Goal: Task Accomplishment & Management: Use online tool/utility

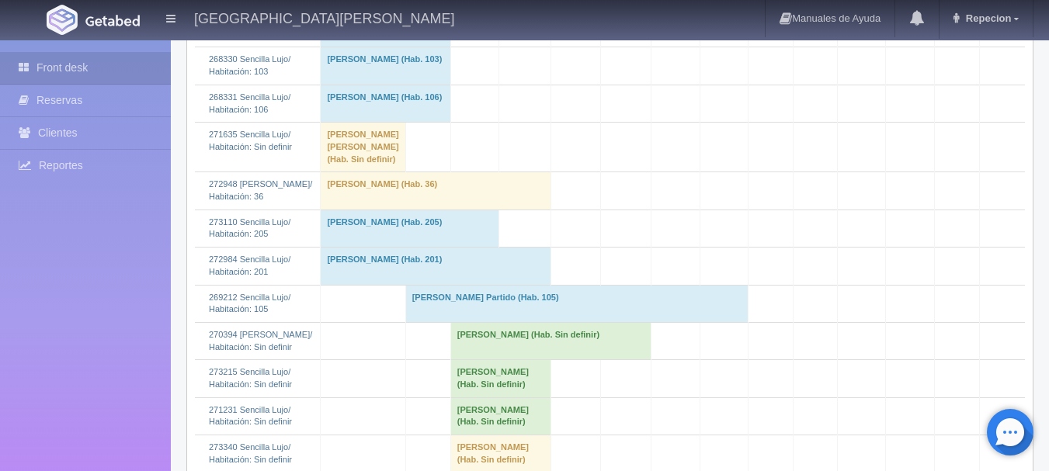
scroll to position [1320, 0]
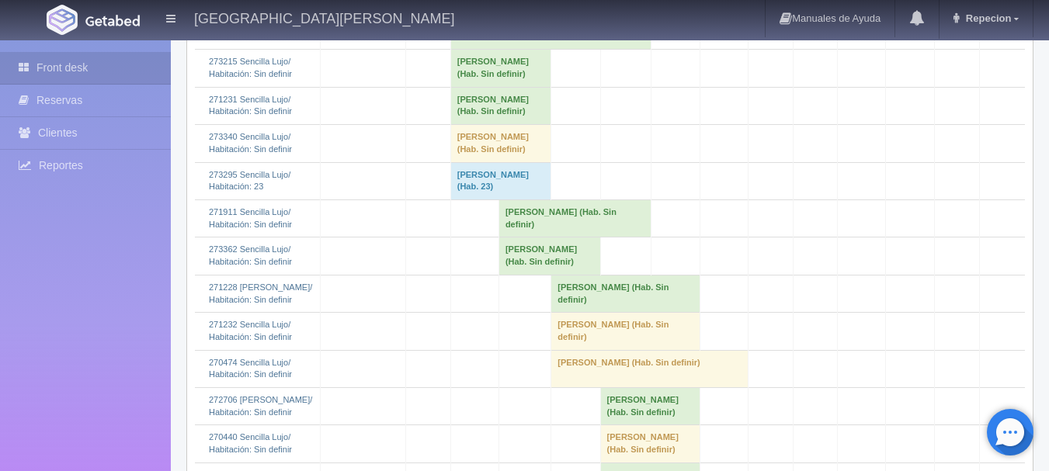
click at [470, 124] on td "[PERSON_NAME] (Hab. Sin definir)" at bounding box center [500, 105] width 101 height 37
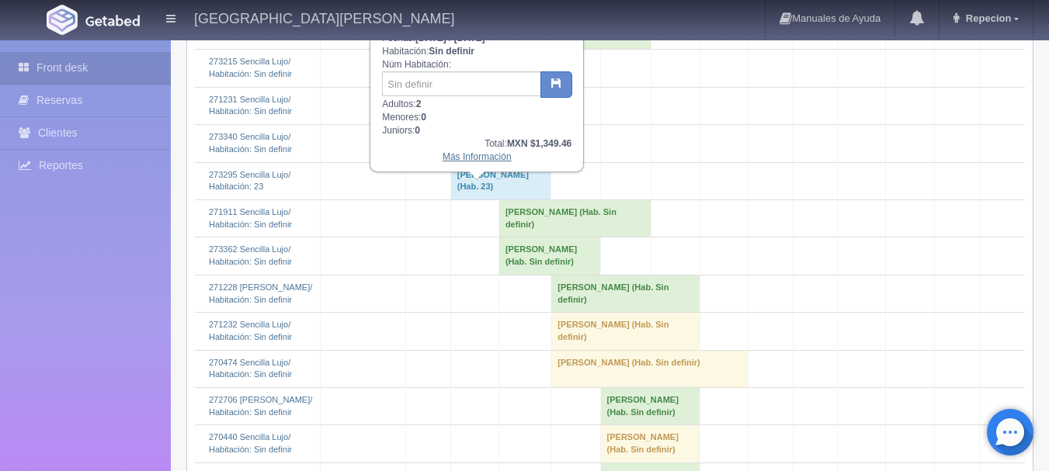
click at [477, 161] on link "Más Información" at bounding box center [476, 156] width 69 height 11
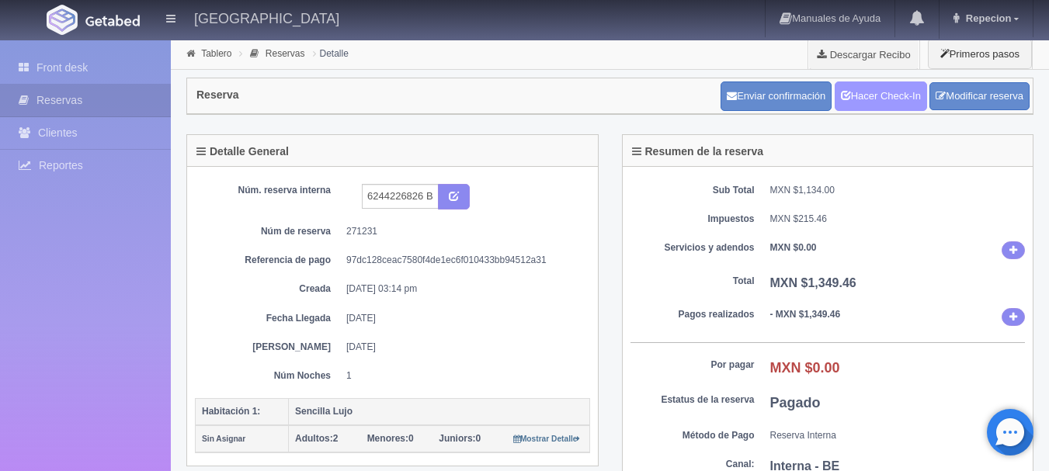
click at [890, 102] on link "Hacer Check-In" at bounding box center [880, 96] width 92 height 29
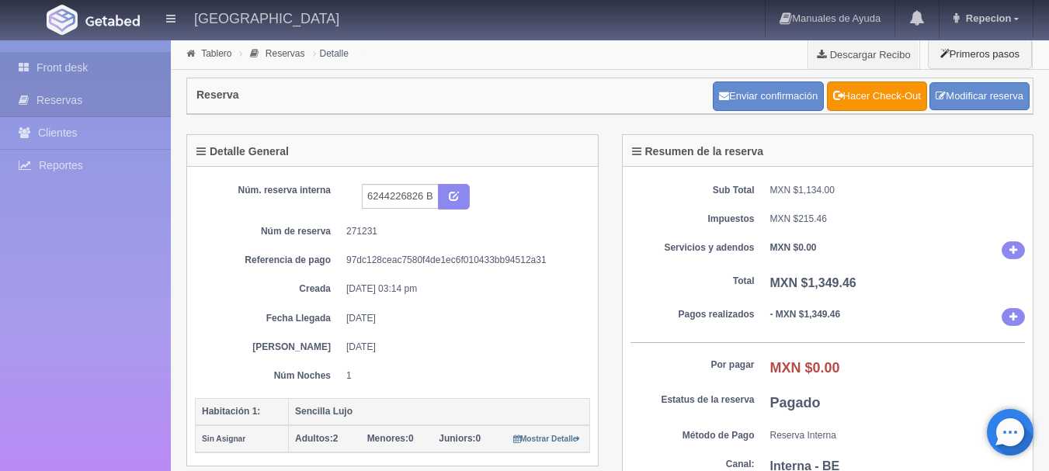
click at [68, 65] on link "Front desk" at bounding box center [85, 68] width 171 height 32
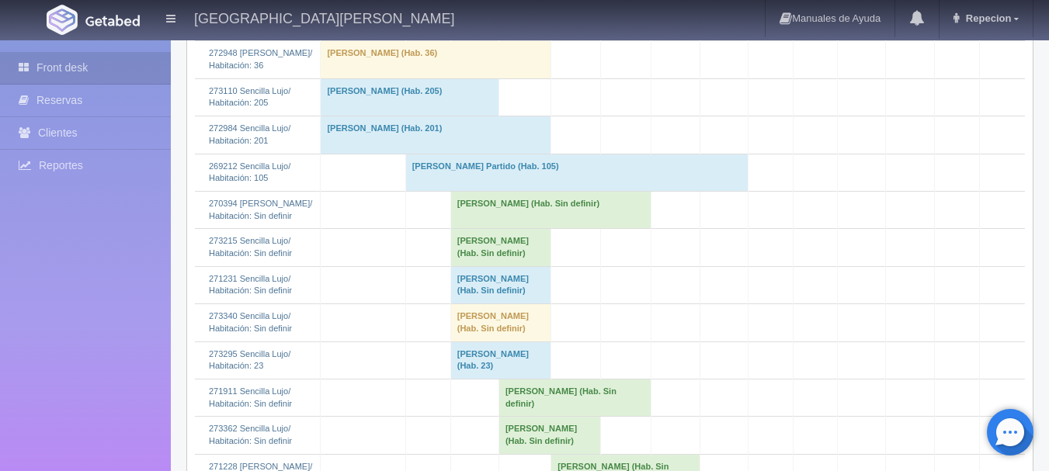
scroll to position [1320, 0]
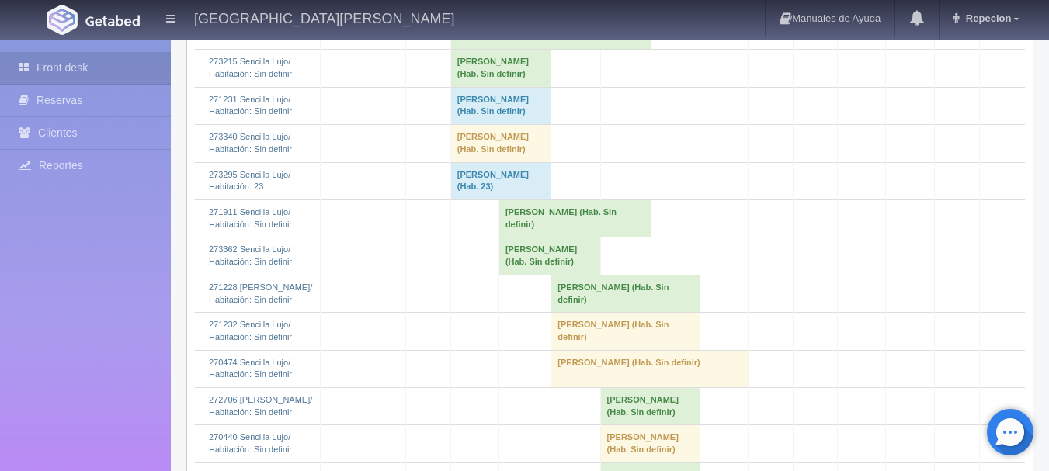
click at [493, 124] on td "[PERSON_NAME] (Hab. Sin definir)" at bounding box center [500, 105] width 101 height 37
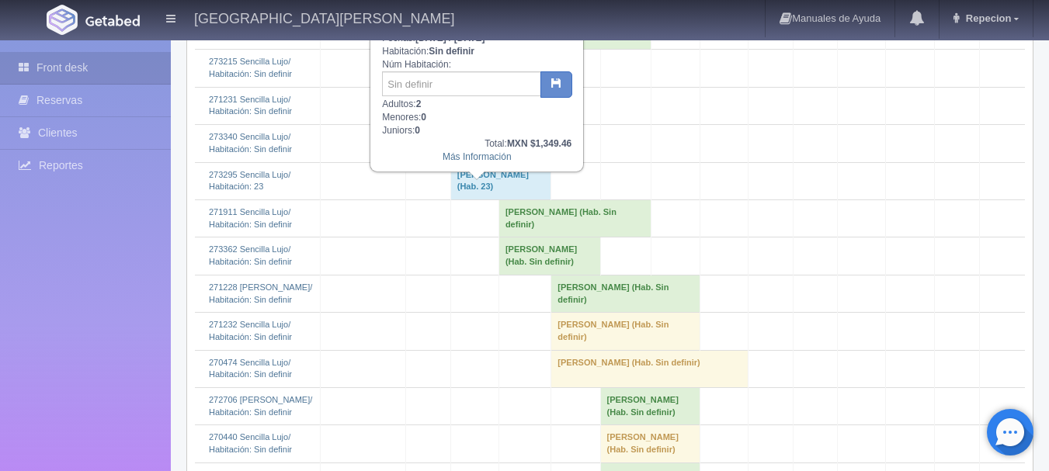
click at [490, 124] on td "[PERSON_NAME] (Hab. Sin definir)" at bounding box center [500, 105] width 101 height 37
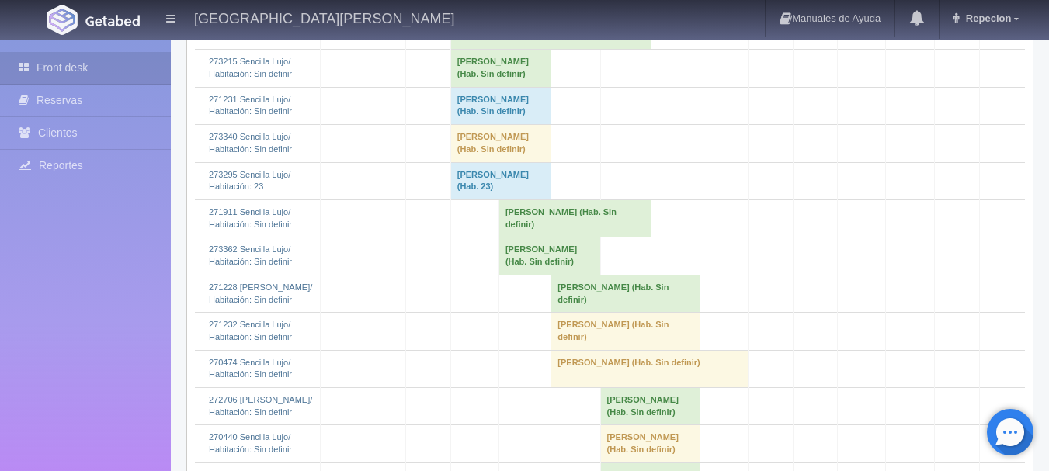
click at [487, 49] on td "Blanca Isela Salcedo Villanueva (Hab. Sin definir)" at bounding box center [550, 30] width 200 height 37
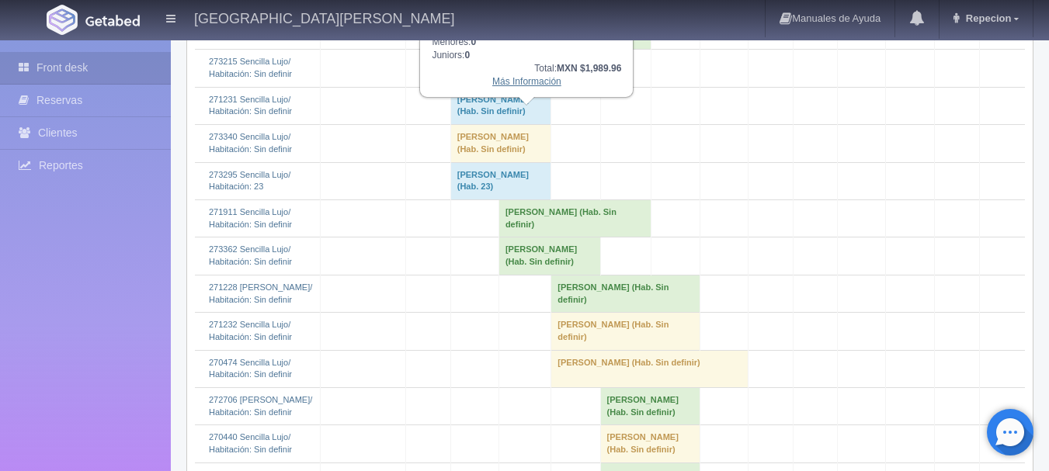
click at [522, 87] on link "Más Información" at bounding box center [526, 81] width 69 height 11
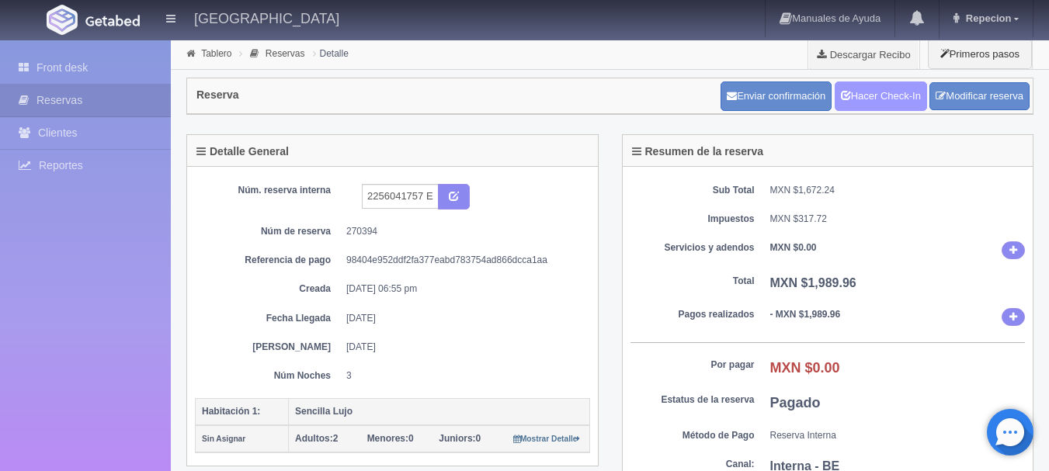
click at [883, 102] on link "Hacer Check-In" at bounding box center [880, 96] width 92 height 29
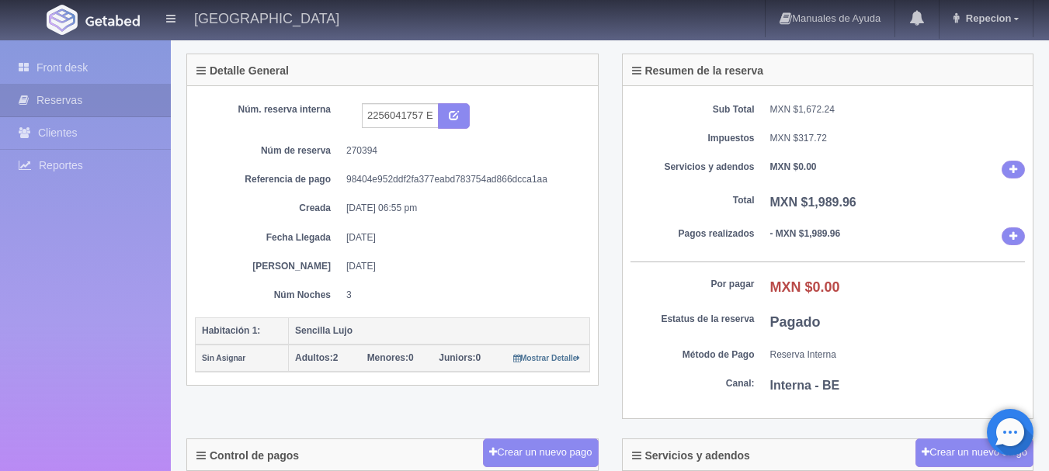
scroll to position [155, 0]
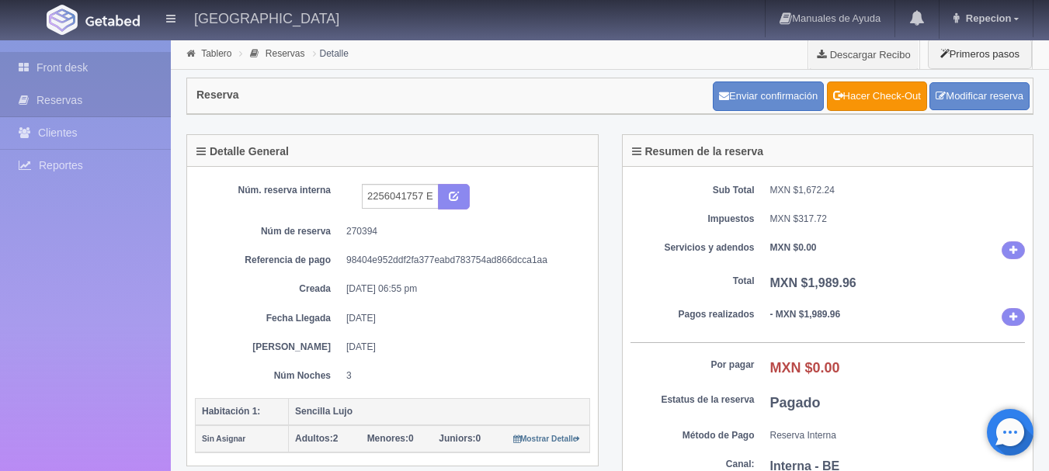
click at [63, 71] on link "Front desk" at bounding box center [85, 68] width 171 height 32
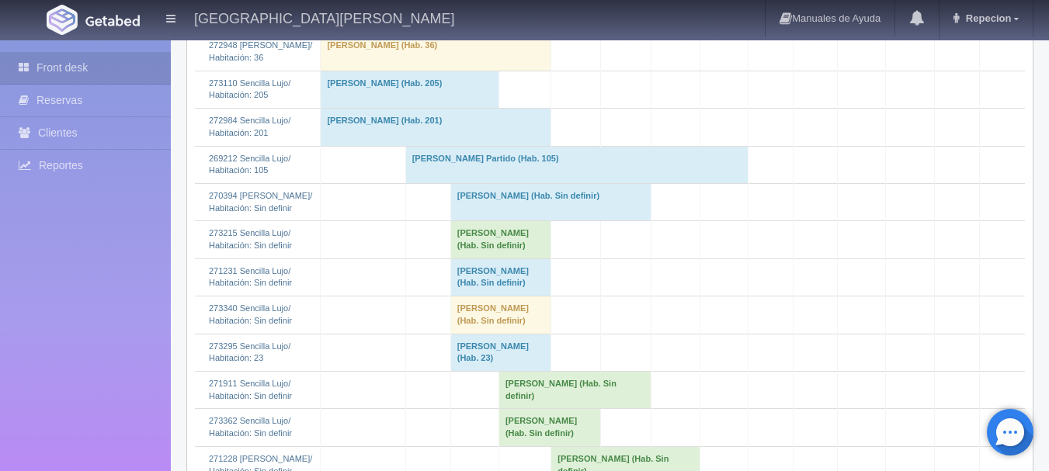
scroll to position [1164, 0]
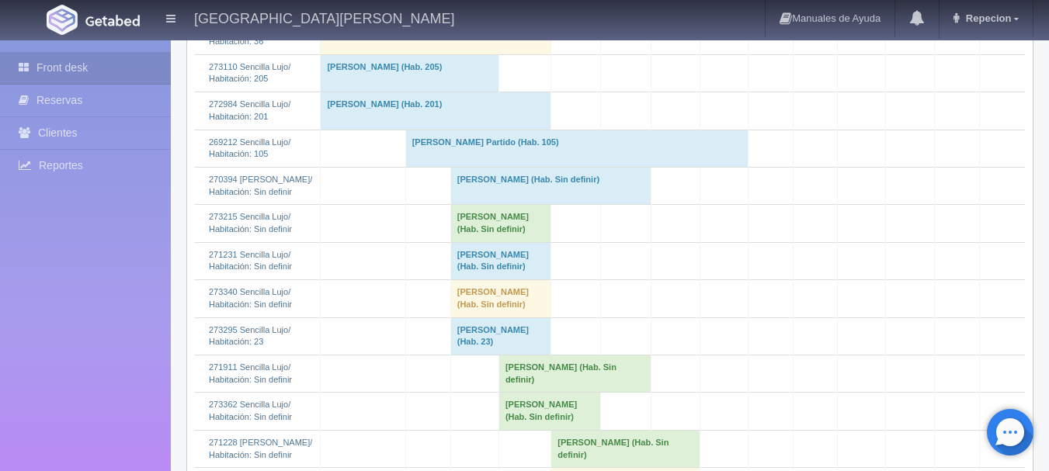
click at [461, 204] on td "Blanca Isela Salcedo Villanueva (Hab. Sin definir)" at bounding box center [550, 185] width 200 height 37
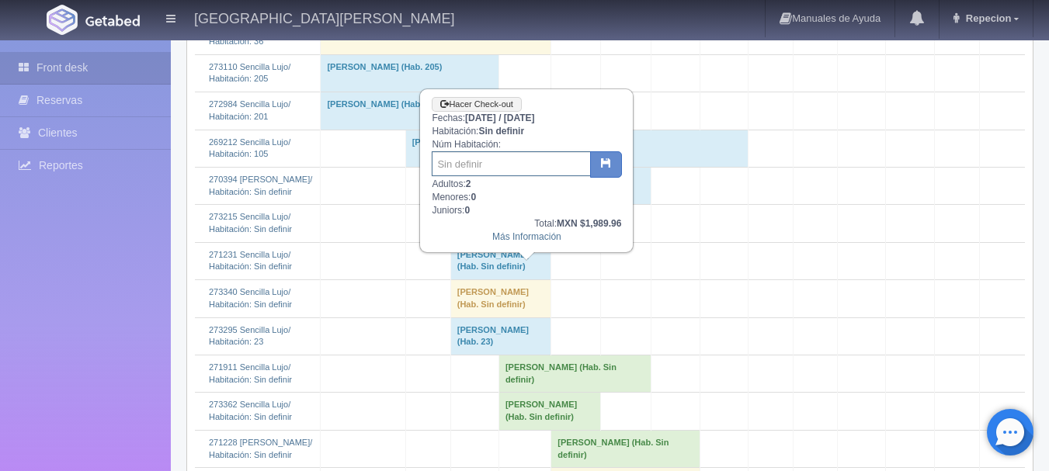
click at [502, 169] on input "text" at bounding box center [511, 163] width 159 height 25
type input "43"
click at [609, 164] on icon "button" at bounding box center [606, 163] width 10 height 10
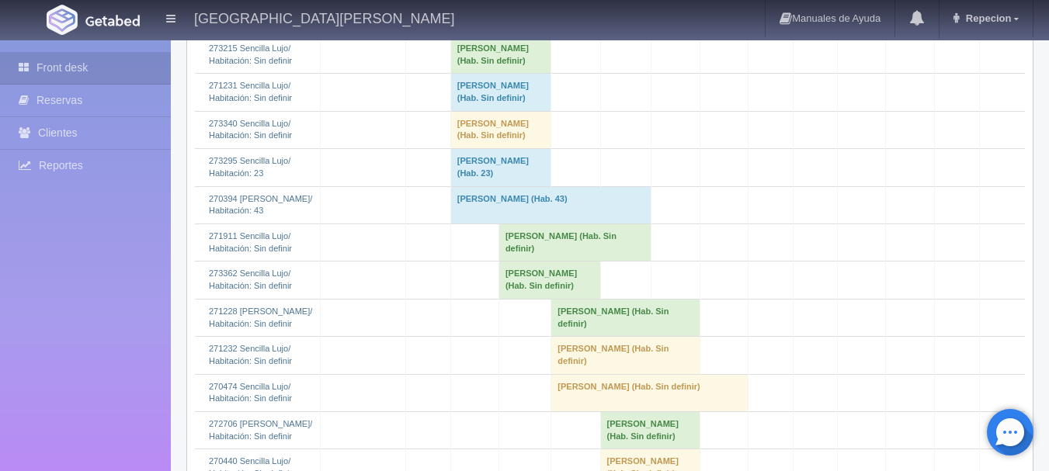
scroll to position [1320, 0]
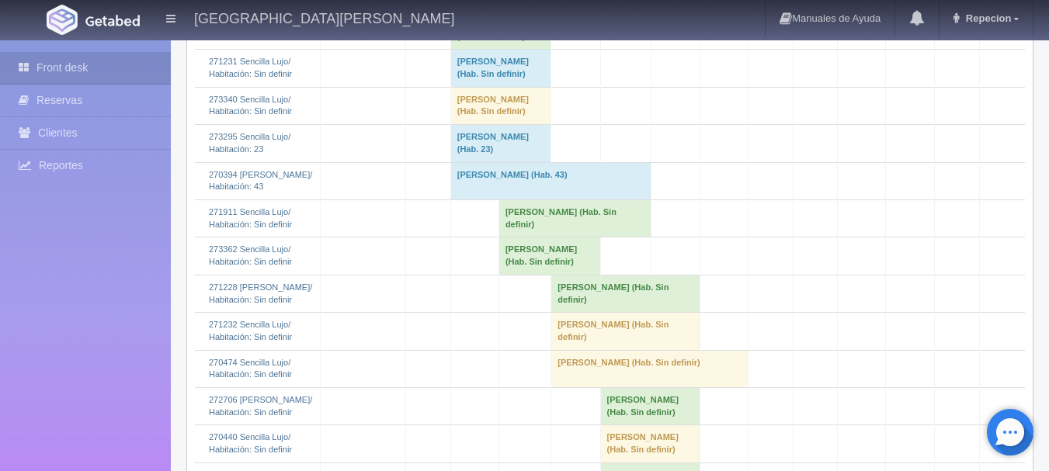
click at [478, 87] on td "Luis Camacho (Hab. Sin definir)" at bounding box center [500, 68] width 101 height 37
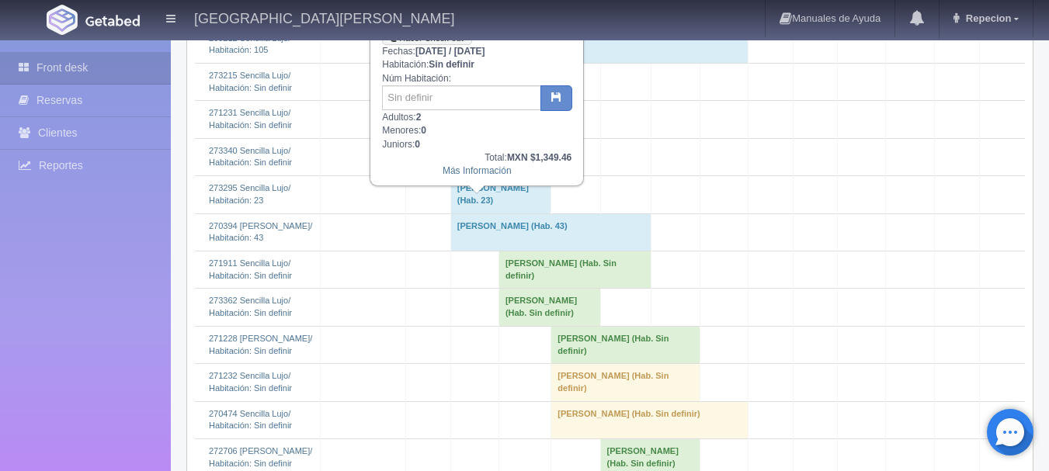
scroll to position [1242, 0]
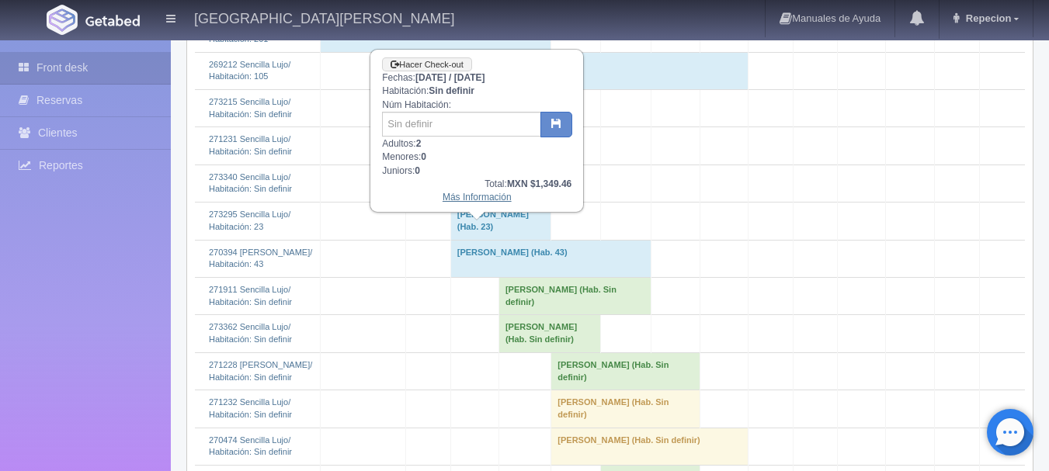
click at [476, 200] on link "Más Información" at bounding box center [476, 197] width 69 height 11
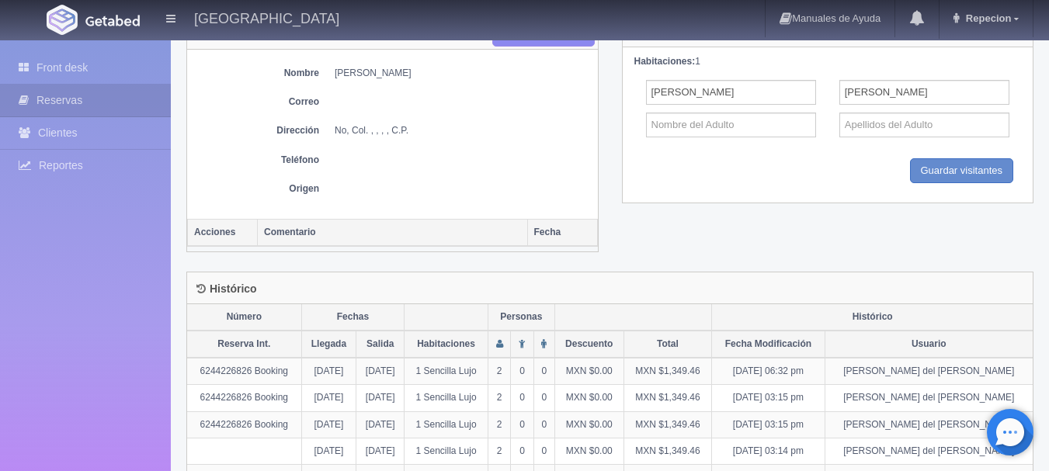
scroll to position [718, 0]
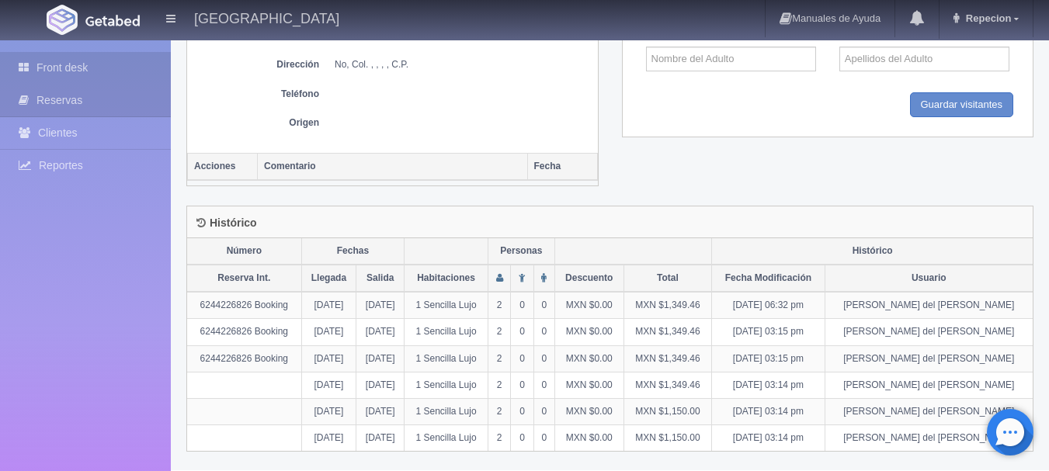
click at [63, 60] on link "Front desk" at bounding box center [85, 68] width 171 height 32
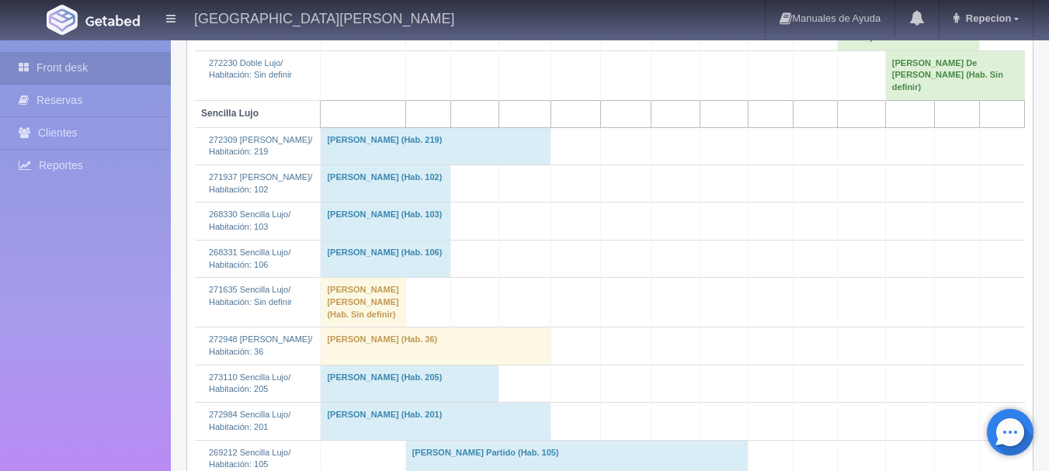
scroll to position [1164, 0]
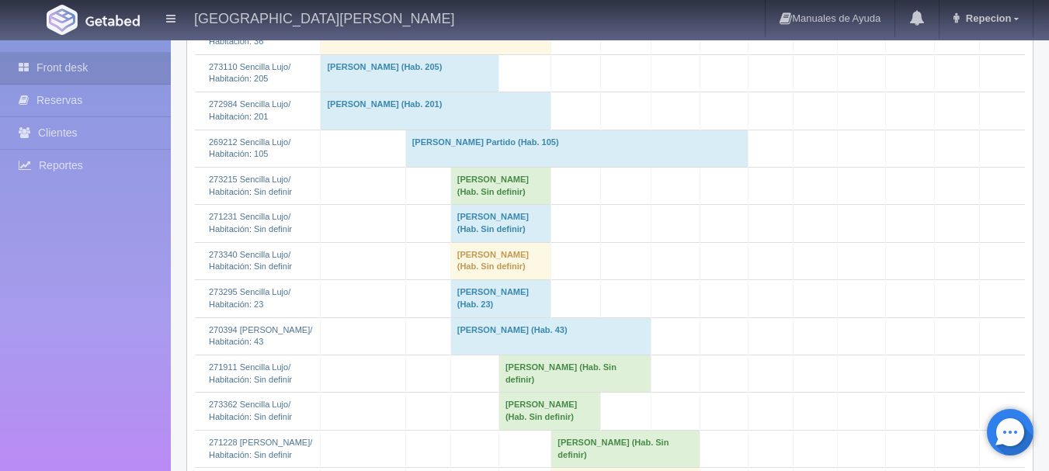
click at [466, 204] on td "[PERSON_NAME] (Hab. Sin definir)" at bounding box center [500, 185] width 101 height 37
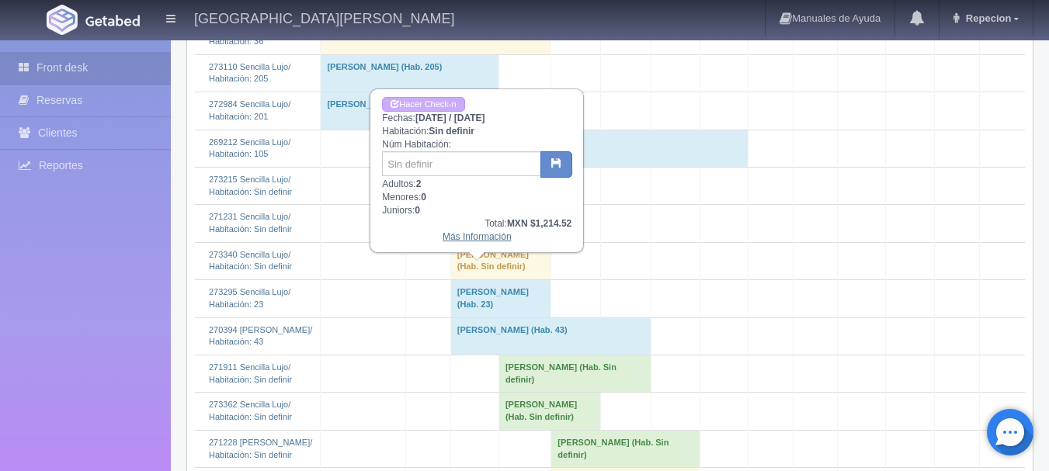
click at [474, 239] on link "Más Información" at bounding box center [476, 236] width 69 height 11
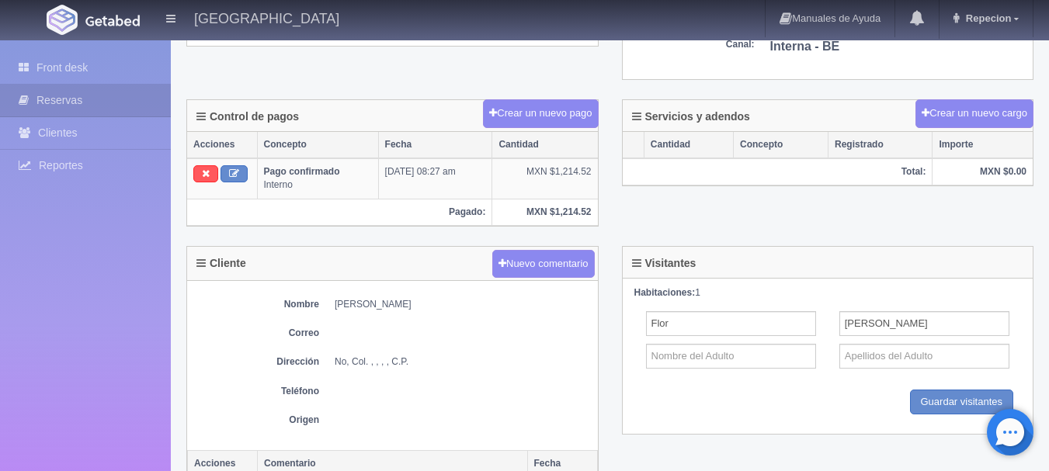
scroll to position [543, 0]
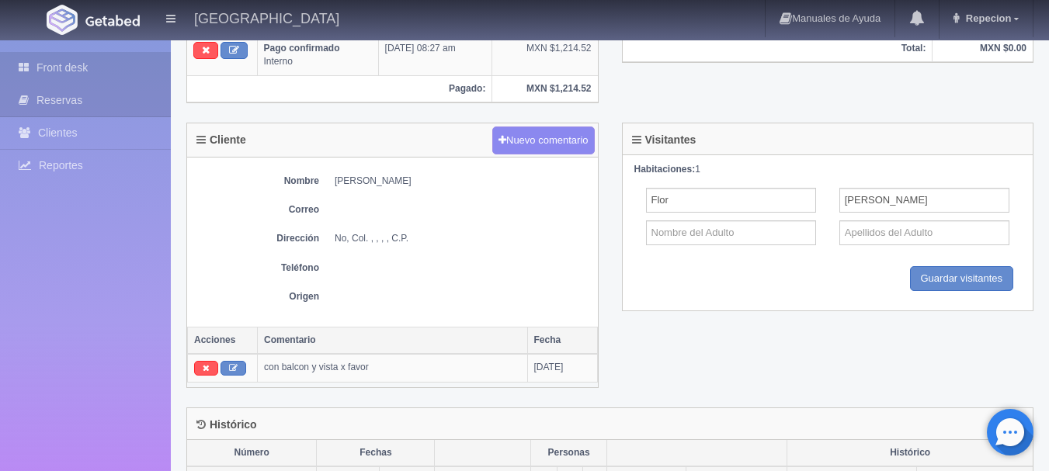
click at [73, 73] on link "Front desk" at bounding box center [85, 68] width 171 height 32
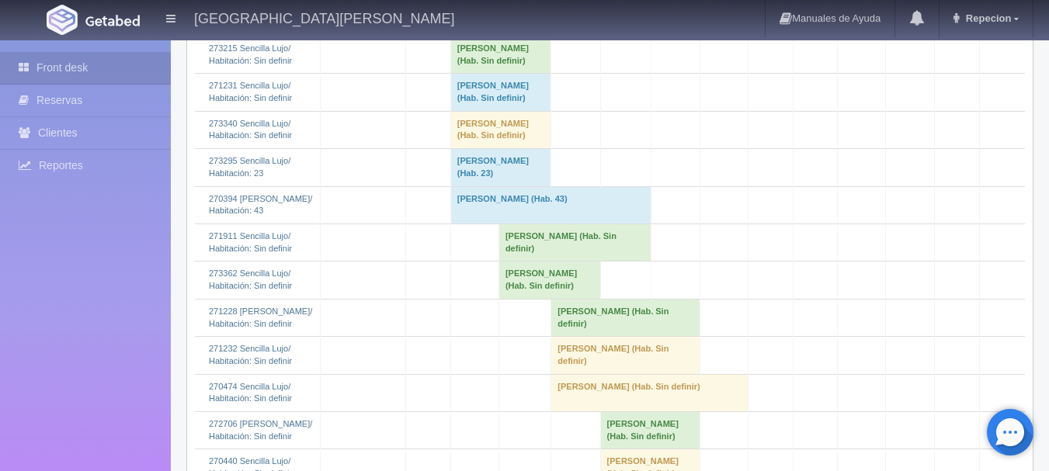
scroll to position [1320, 0]
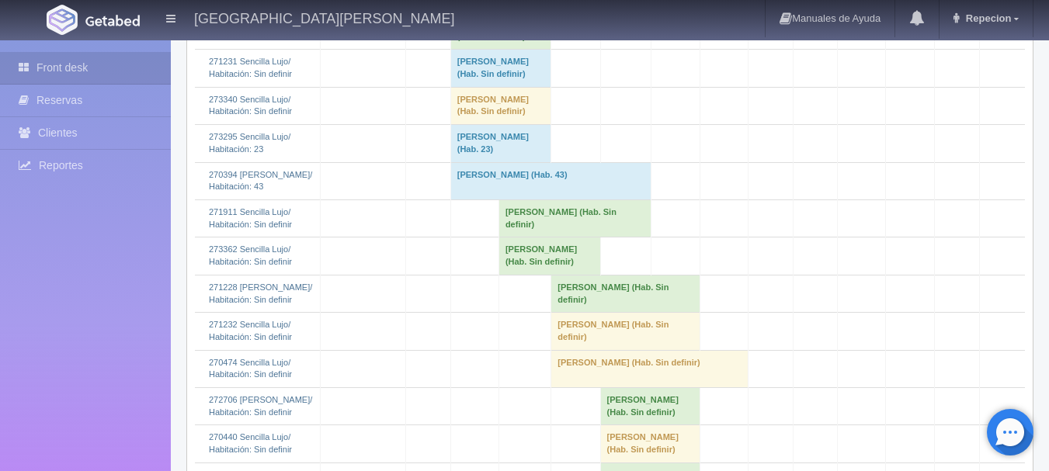
click at [460, 87] on td "Luis Camacho (Hab. Sin definir)" at bounding box center [500, 68] width 101 height 37
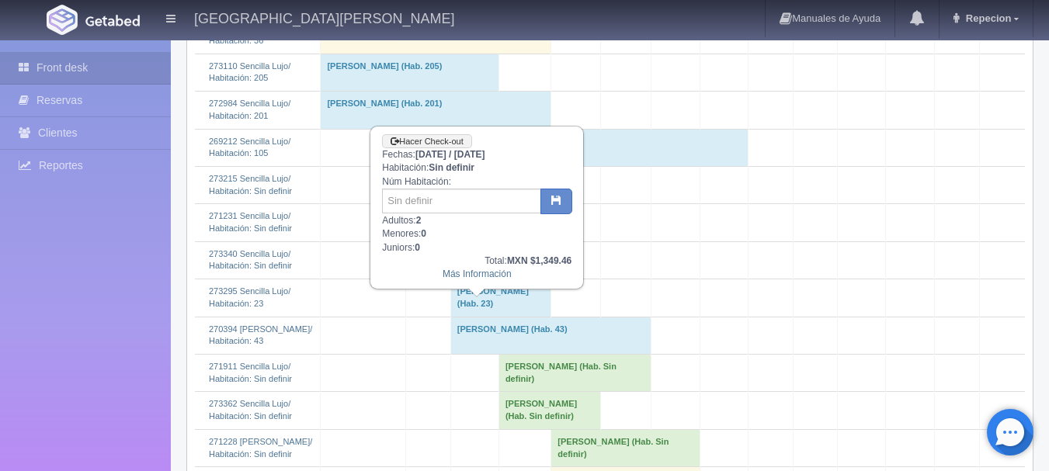
scroll to position [1164, 0]
click at [460, 196] on input "text" at bounding box center [461, 201] width 159 height 25
type input "205"
click at [552, 209] on button "button" at bounding box center [556, 202] width 32 height 26
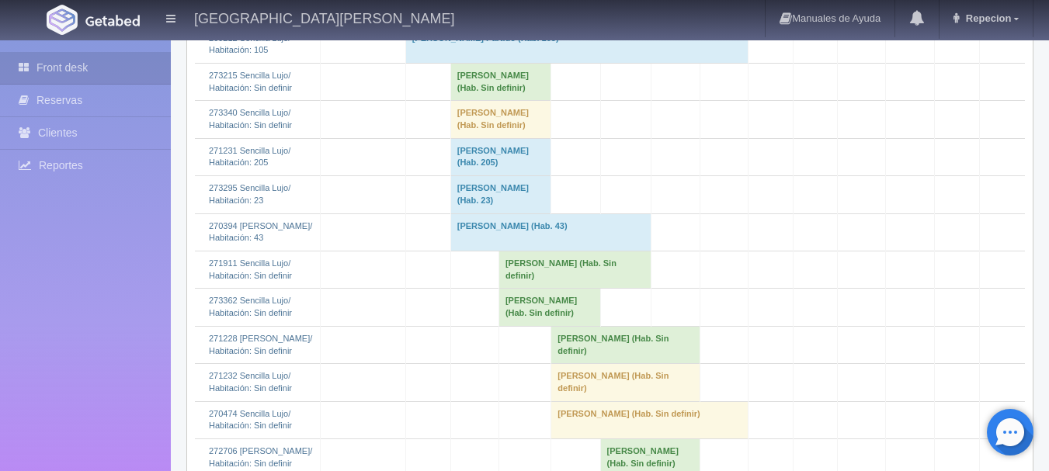
scroll to position [1320, 0]
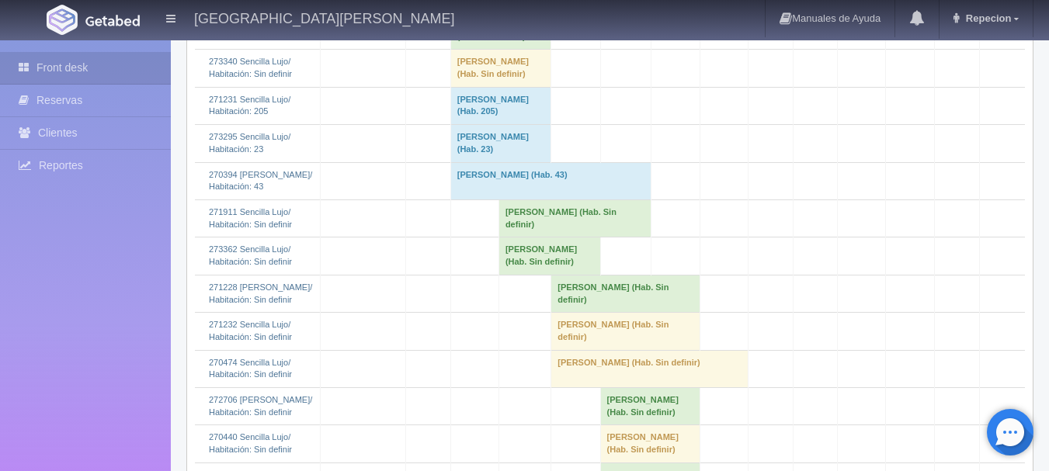
click at [453, 124] on td "[PERSON_NAME] (Hab. 205)" at bounding box center [500, 105] width 101 height 37
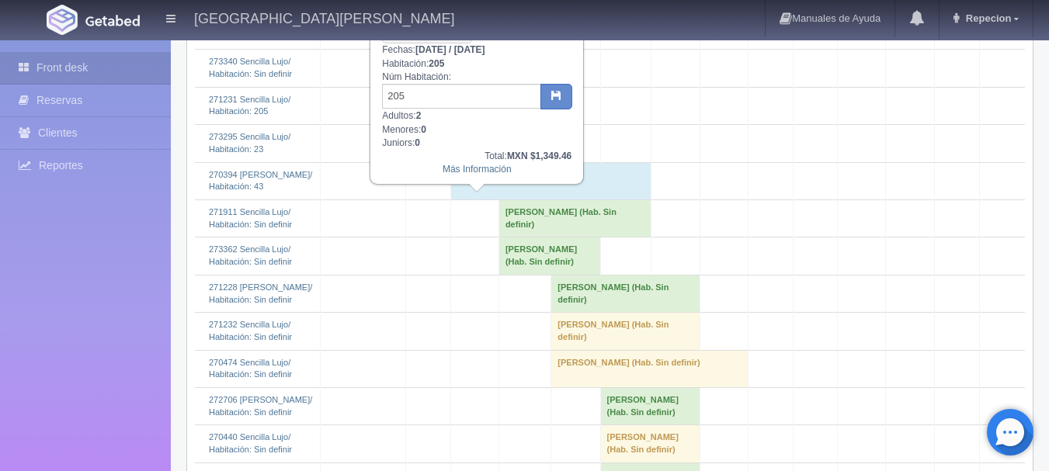
click at [453, 124] on td "[PERSON_NAME] (Hab. 205)" at bounding box center [500, 105] width 101 height 37
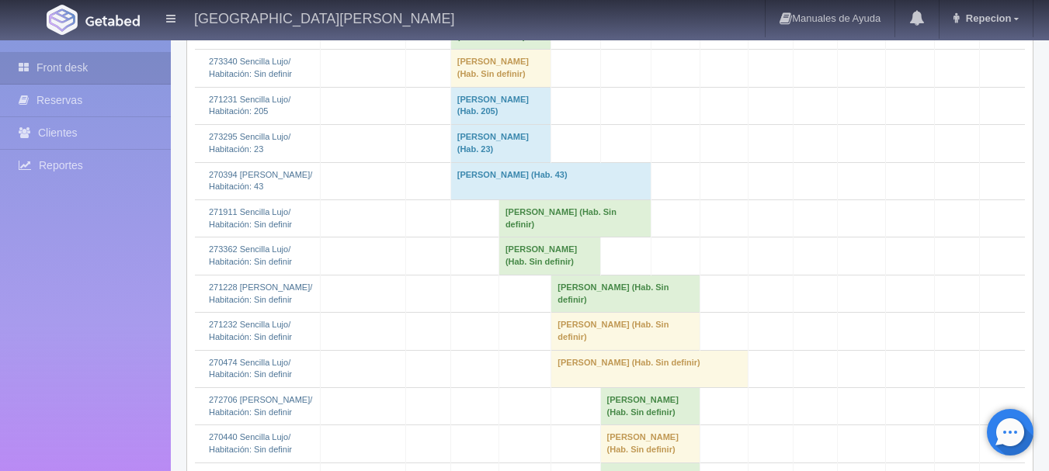
click at [476, 87] on td "Magaly Hernández García (Hab. Sin definir)" at bounding box center [500, 68] width 101 height 37
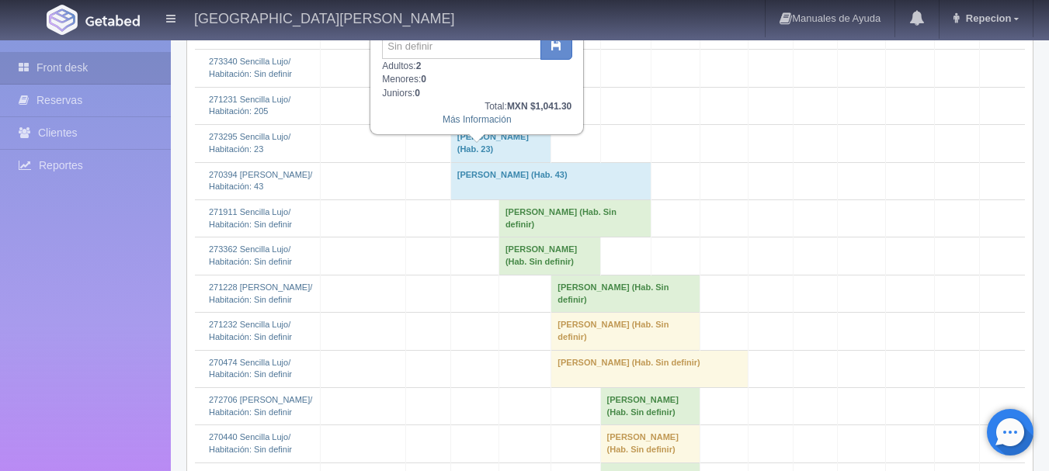
click at [476, 87] on td "[PERSON_NAME] (Hab. Sin definir)" at bounding box center [500, 68] width 101 height 37
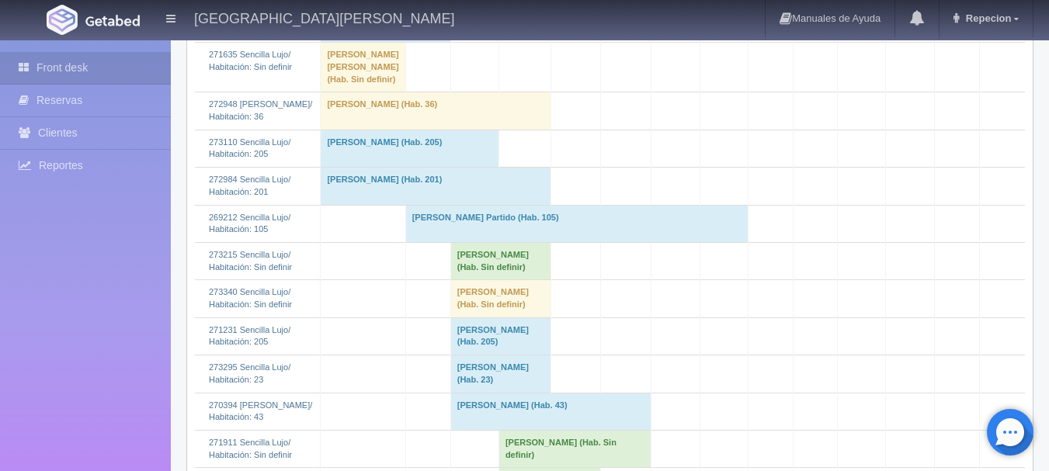
scroll to position [1087, 0]
click at [498, 282] on td "[PERSON_NAME] (Hab. Sin definir)" at bounding box center [500, 263] width 101 height 37
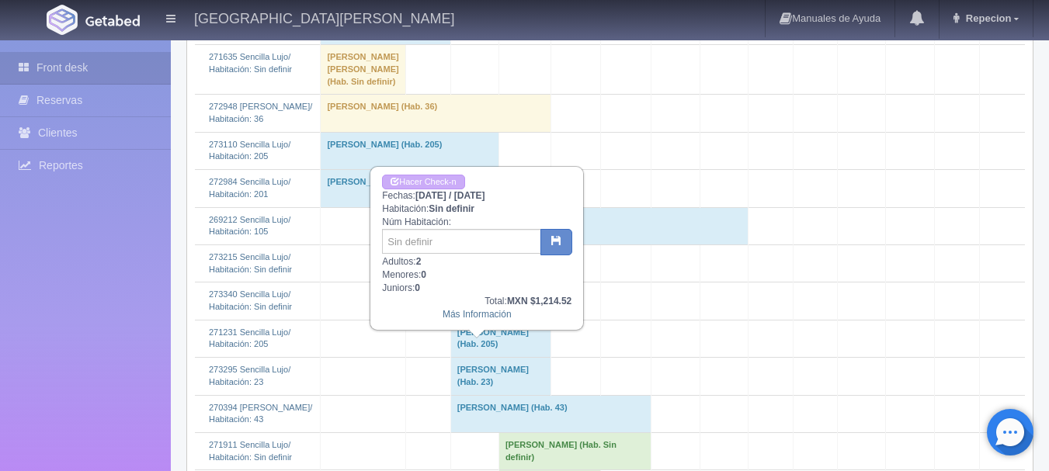
click at [498, 282] on td "[PERSON_NAME] (Hab. Sin definir)" at bounding box center [500, 263] width 101 height 37
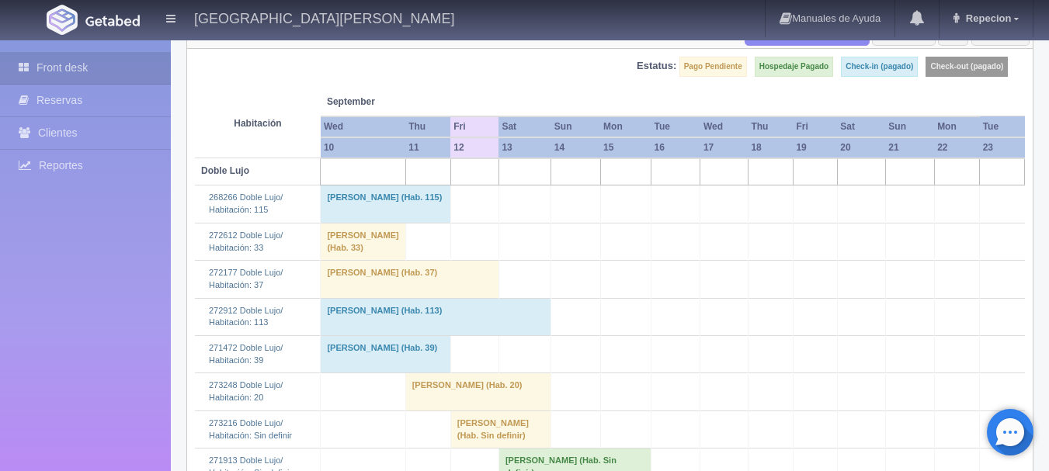
scroll to position [233, 0]
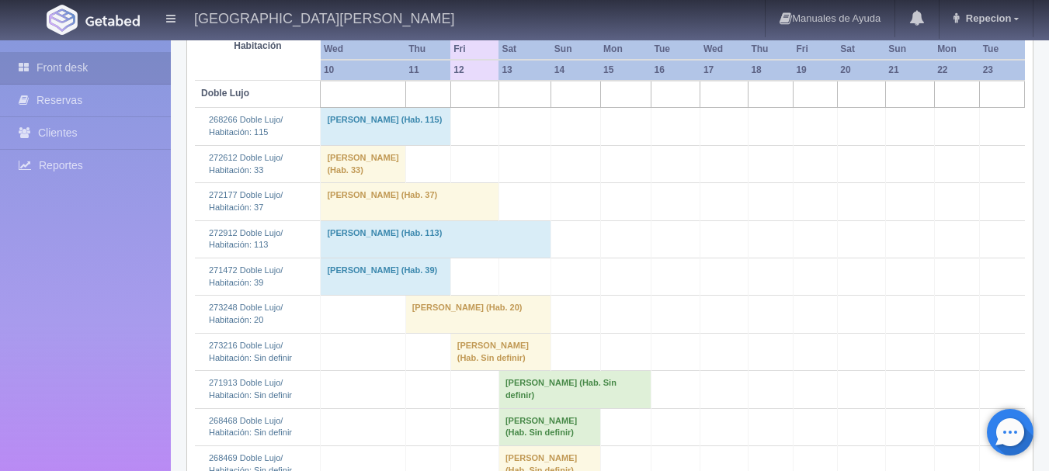
click at [468, 366] on td "[PERSON_NAME] (Hab. Sin definir)" at bounding box center [500, 351] width 101 height 37
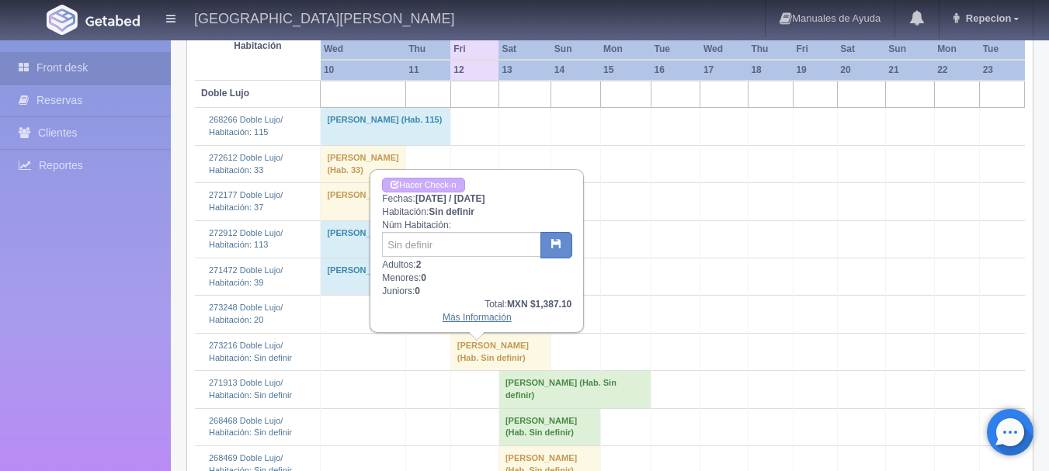
click at [469, 319] on link "Más Información" at bounding box center [476, 317] width 69 height 11
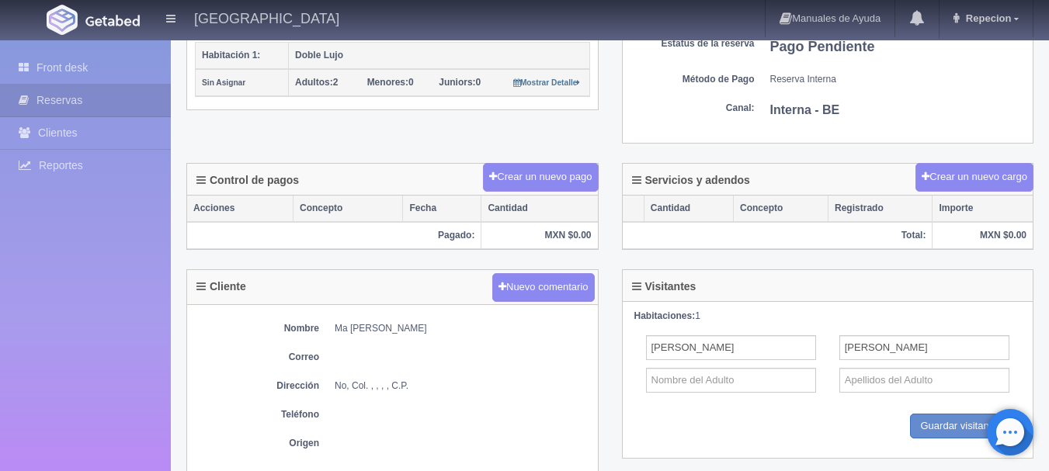
scroll to position [310, 0]
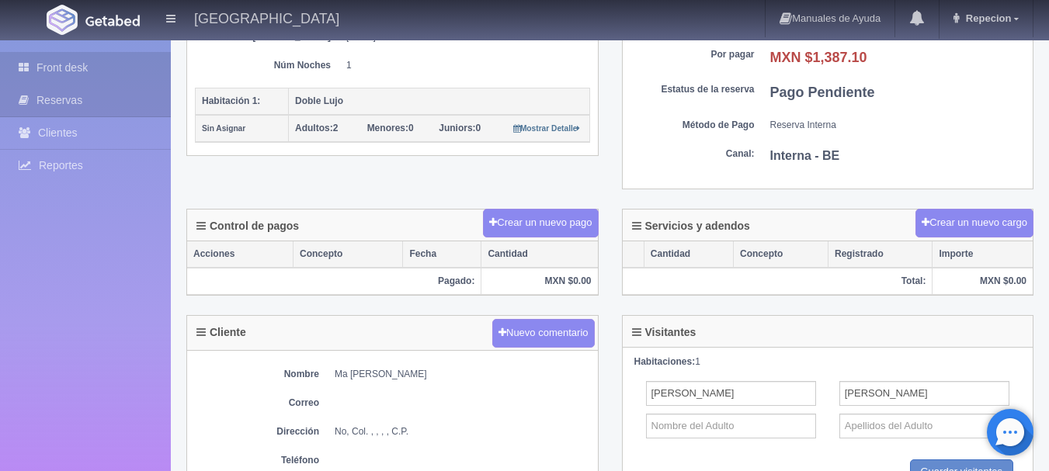
click at [59, 66] on link "Front desk" at bounding box center [85, 68] width 171 height 32
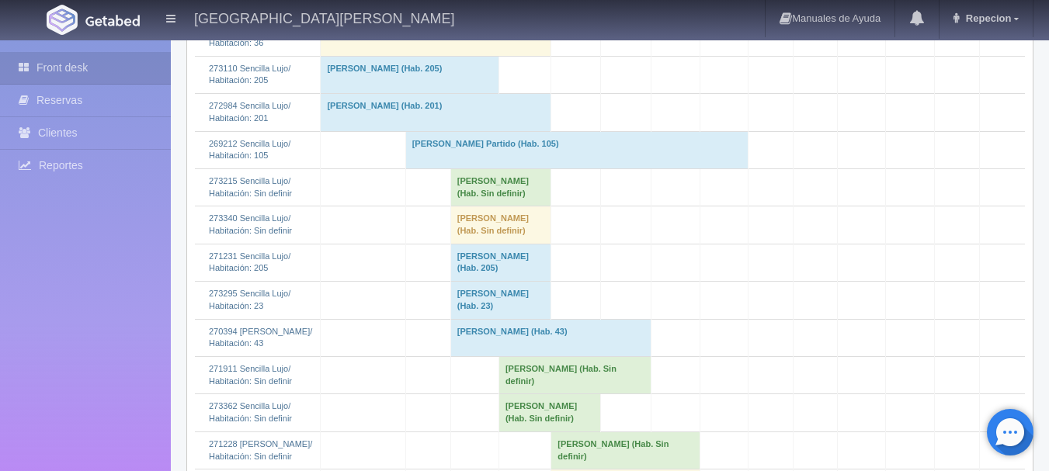
scroll to position [1164, 0]
click at [480, 204] on td "[PERSON_NAME] (Hab. Sin definir)" at bounding box center [500, 185] width 101 height 37
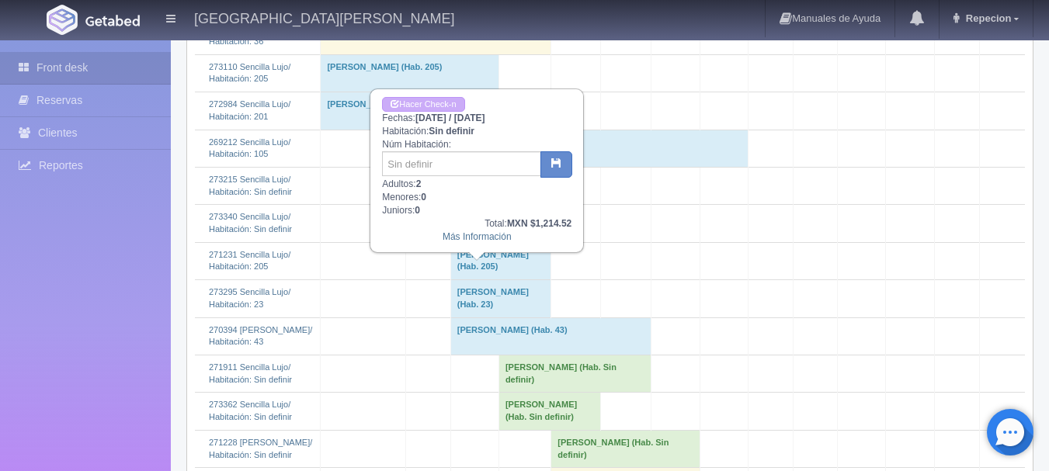
click at [473, 204] on td "[PERSON_NAME] (Hab. Sin definir)" at bounding box center [500, 185] width 101 height 37
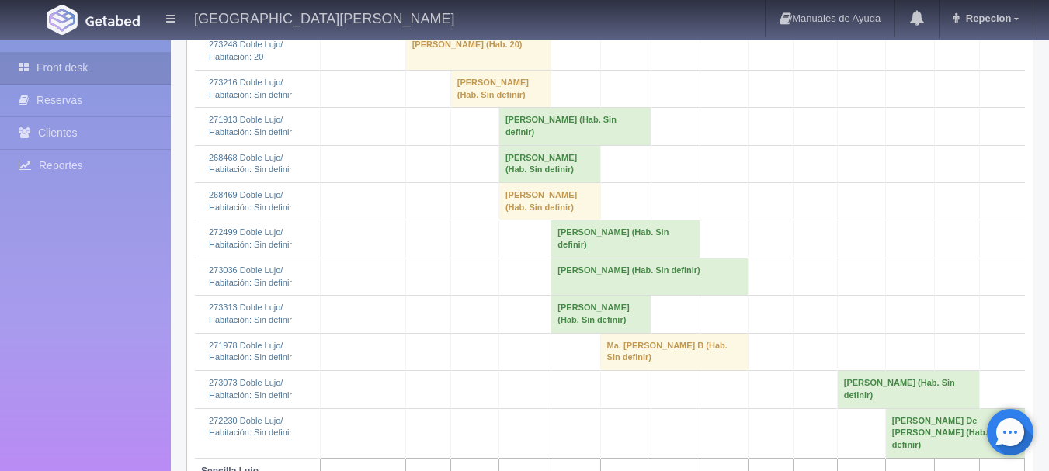
scroll to position [388, 0]
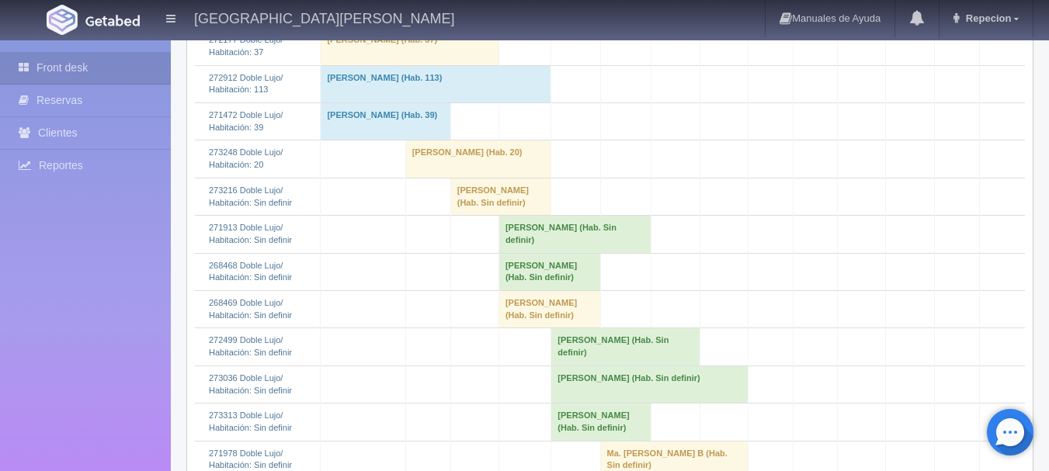
click at [468, 215] on td "[PERSON_NAME] (Hab. Sin definir)" at bounding box center [500, 196] width 101 height 37
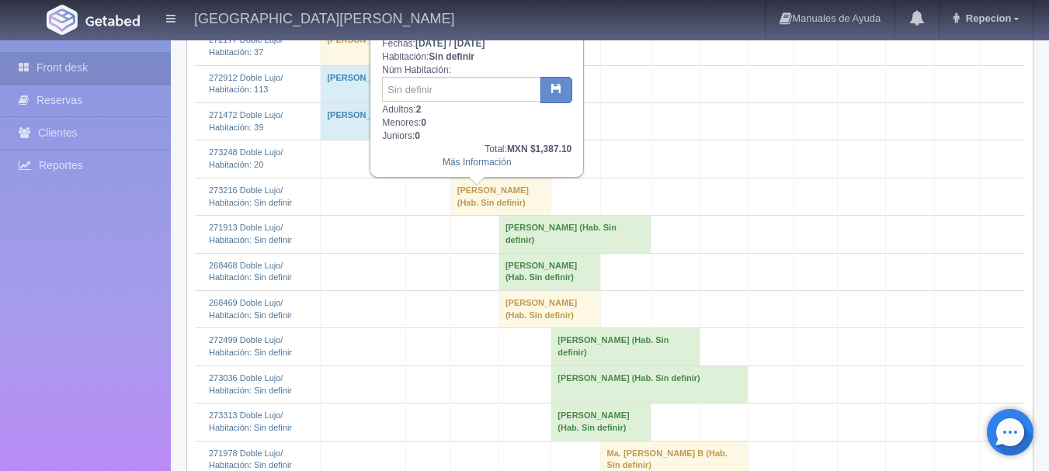
scroll to position [310, 0]
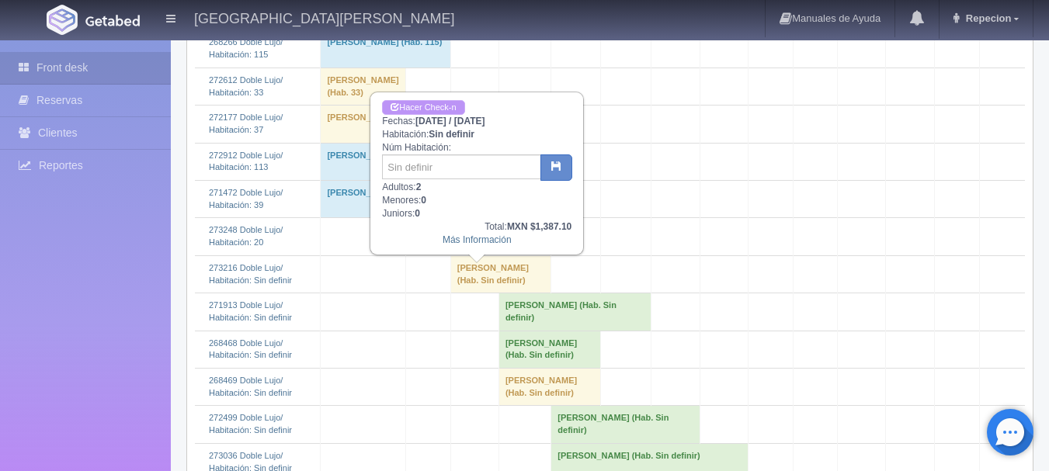
click at [435, 105] on link "Hacer Check-n" at bounding box center [423, 107] width 82 height 15
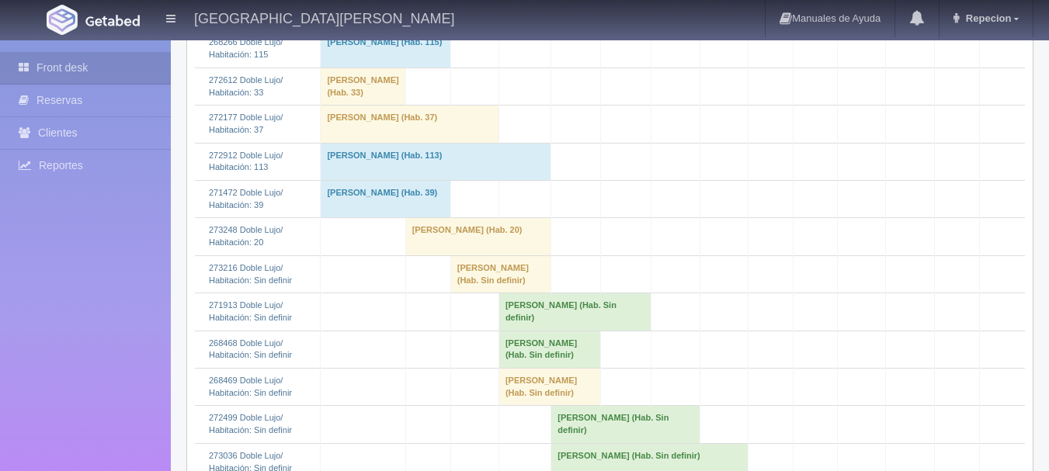
scroll to position [310, 0]
click at [470, 290] on td "[PERSON_NAME] (Hab. Sin definir)" at bounding box center [500, 273] width 101 height 37
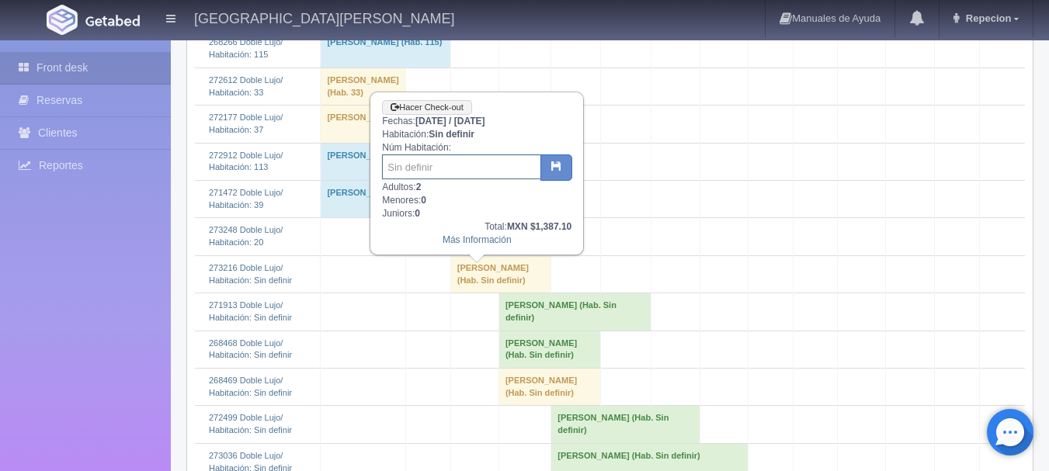
click at [453, 171] on input "text" at bounding box center [461, 166] width 159 height 25
type input "33"
click at [561, 171] on icon "button" at bounding box center [556, 166] width 10 height 10
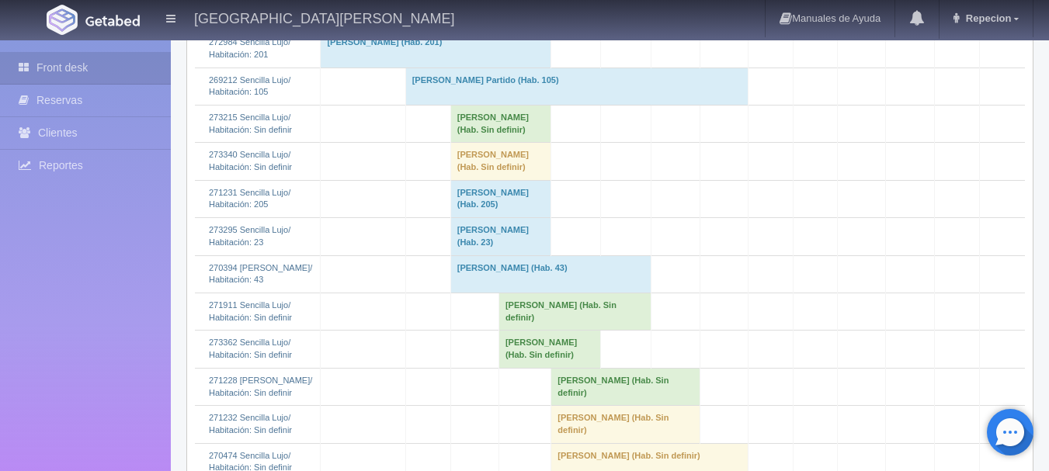
scroll to position [1242, 0]
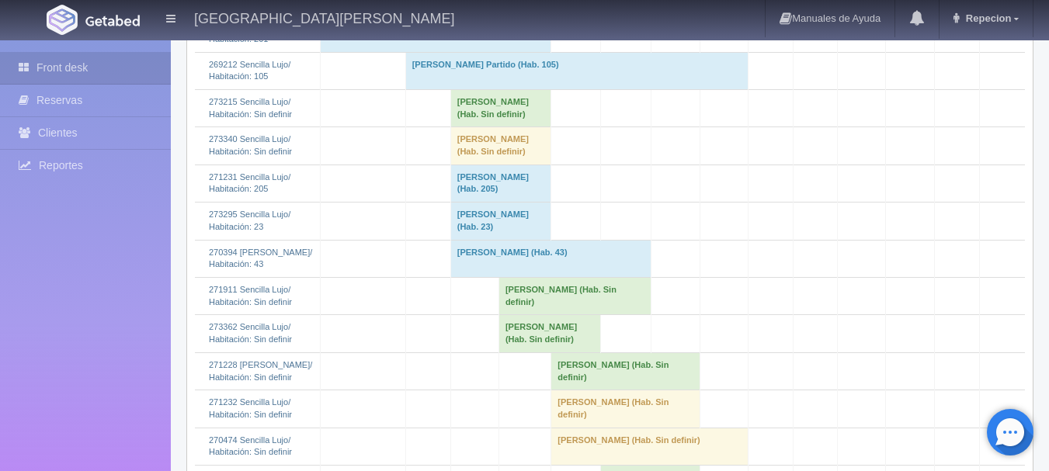
click at [488, 127] on td "[PERSON_NAME] (Hab. Sin definir)" at bounding box center [500, 107] width 101 height 37
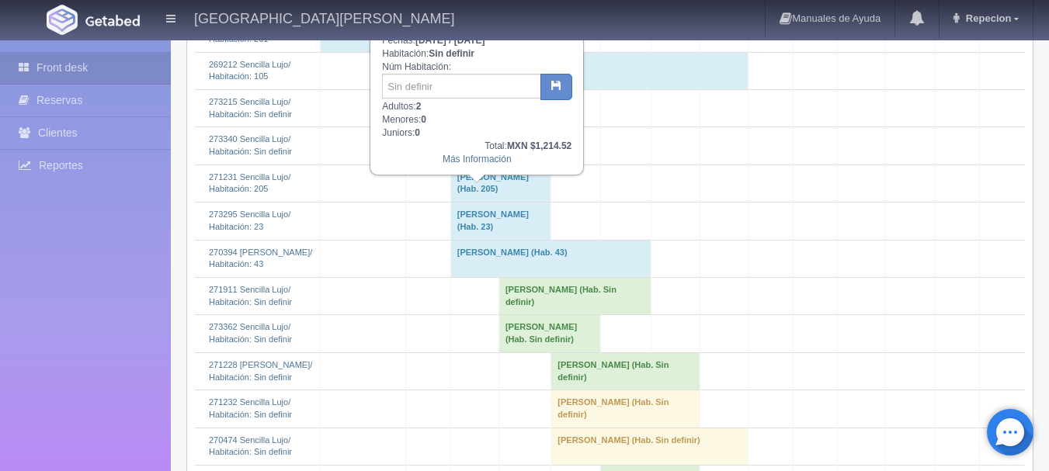
scroll to position [1164, 0]
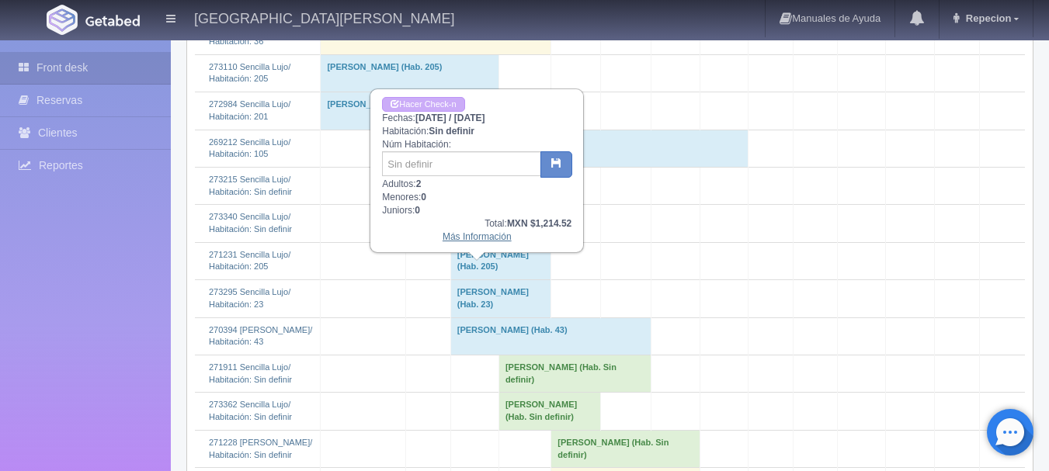
click at [481, 241] on link "Más Información" at bounding box center [476, 236] width 69 height 11
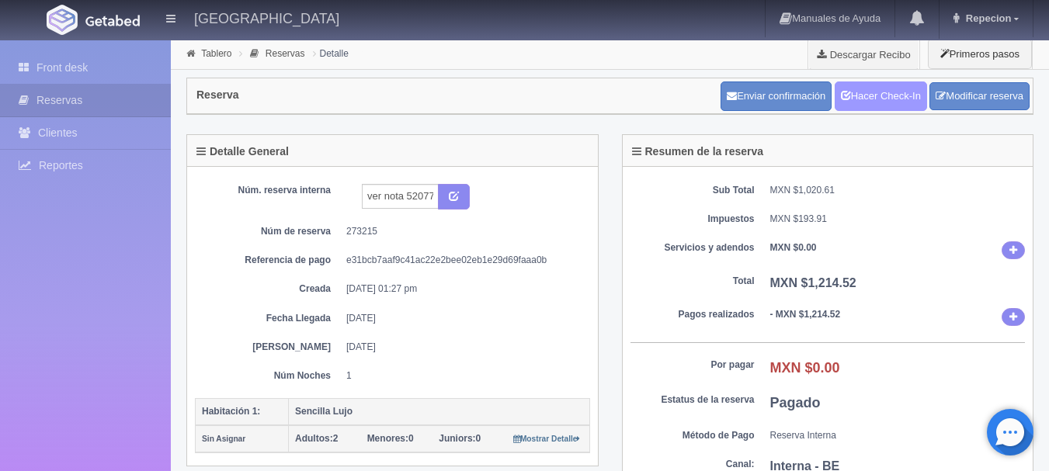
click at [883, 93] on link "Hacer Check-In" at bounding box center [880, 96] width 92 height 29
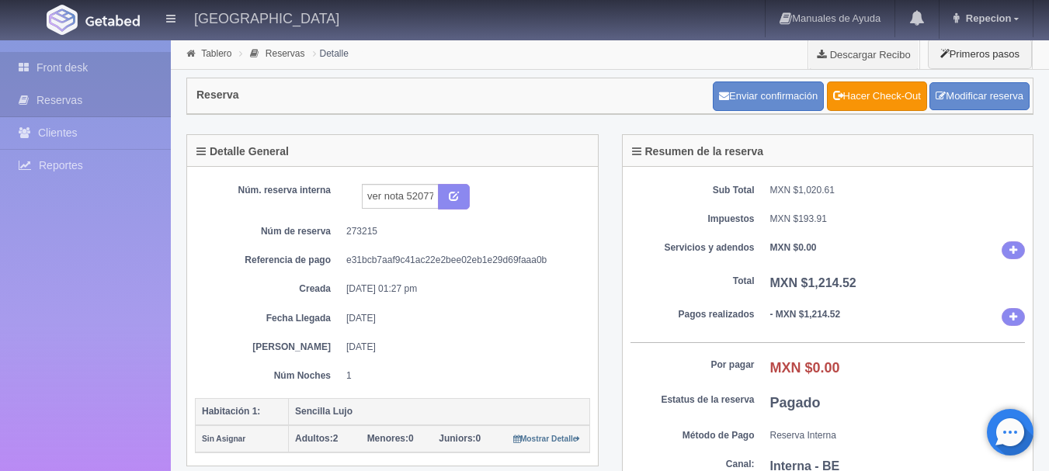
click at [57, 64] on link "Front desk" at bounding box center [85, 68] width 171 height 32
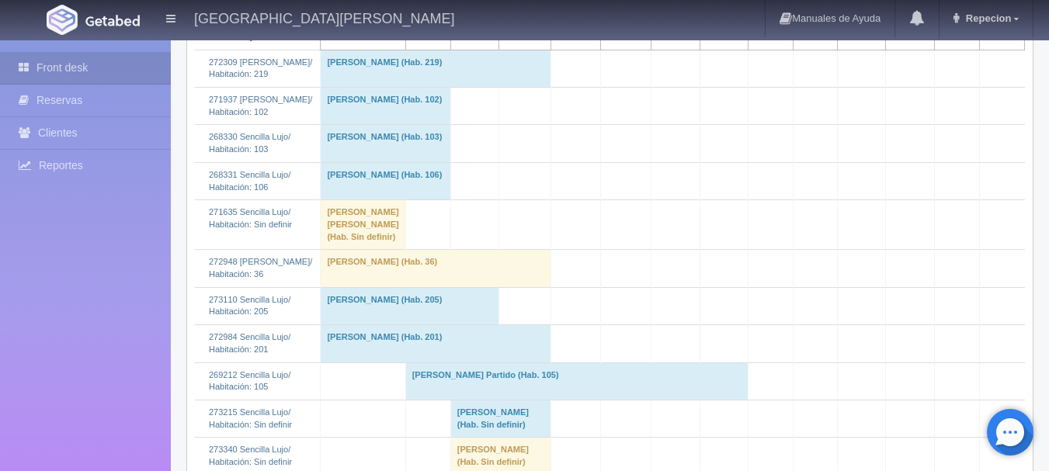
scroll to position [1087, 0]
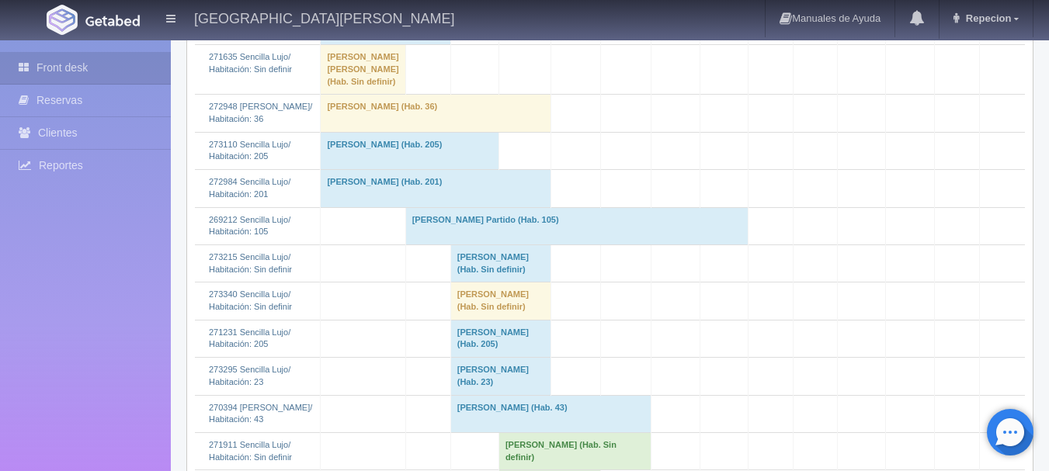
click at [473, 282] on td "Flor Romo (Hab. Sin definir)" at bounding box center [500, 263] width 101 height 37
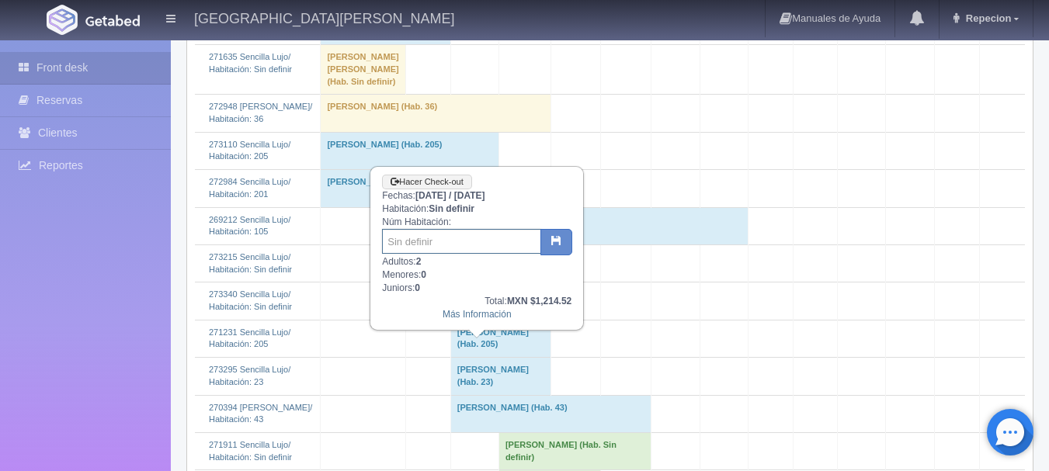
click at [449, 238] on input "text" at bounding box center [461, 241] width 159 height 25
type input "32"
click at [553, 245] on icon "button" at bounding box center [556, 240] width 10 height 10
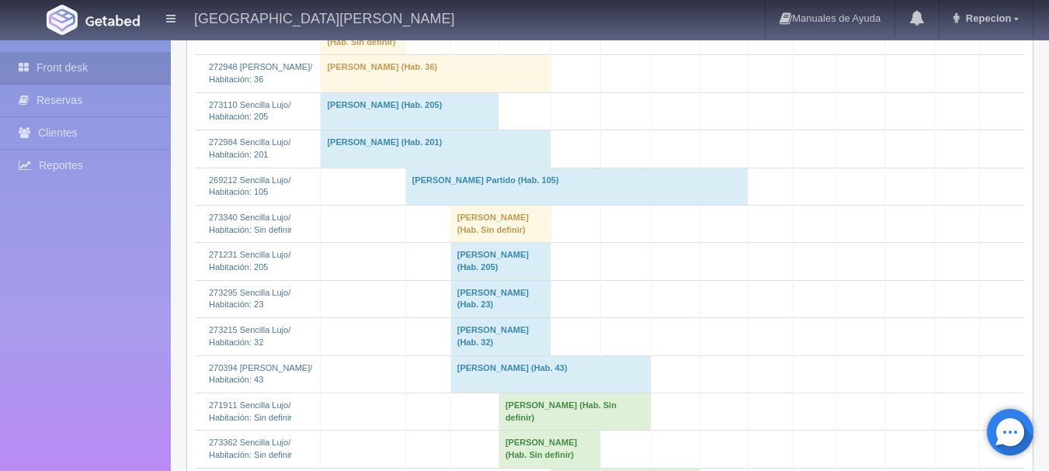
scroll to position [1320, 0]
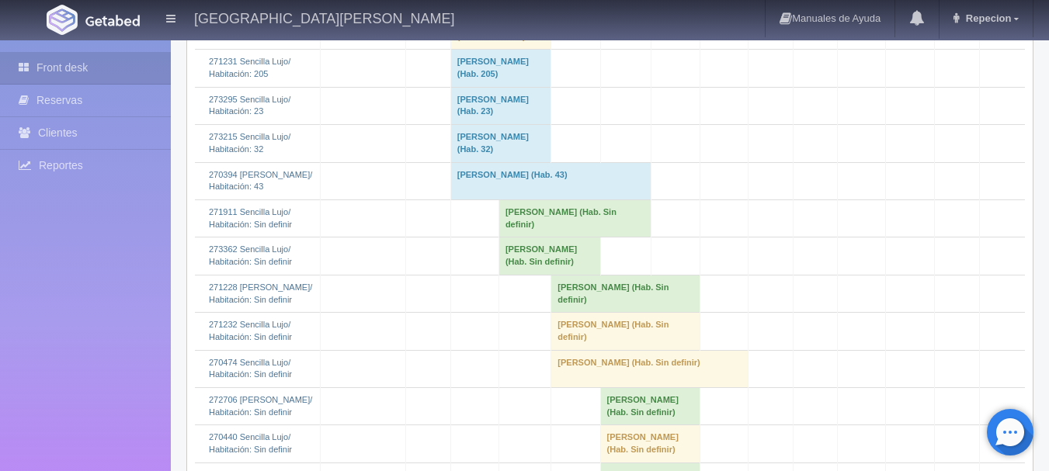
click at [474, 49] on td "[PERSON_NAME] (Hab. Sin definir)" at bounding box center [500, 30] width 101 height 37
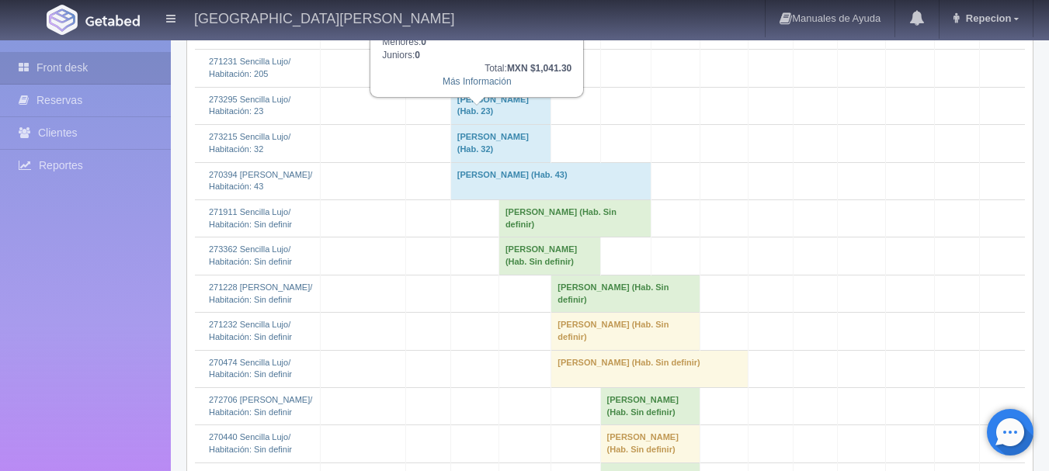
click at [473, 49] on td "[PERSON_NAME] (Hab. Sin definir)" at bounding box center [500, 30] width 101 height 37
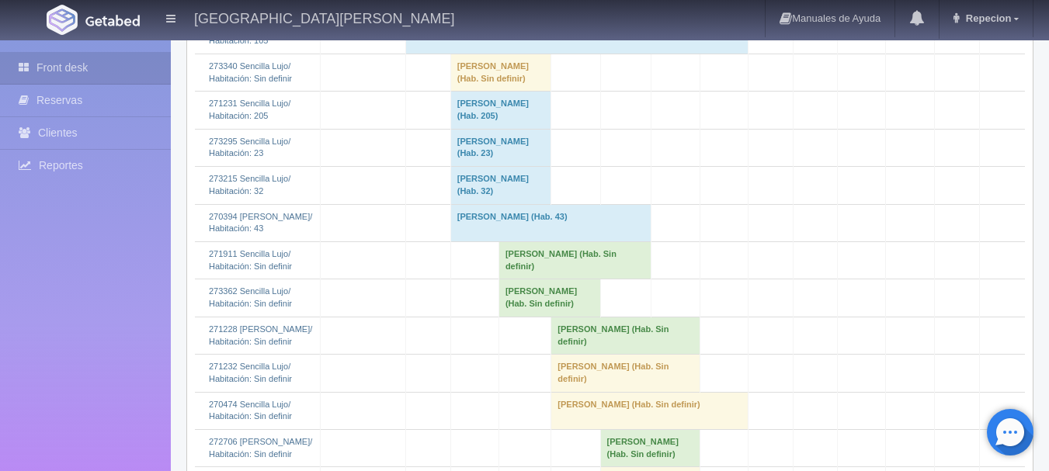
scroll to position [1242, 0]
